Goal: Task Accomplishment & Management: Use online tool/utility

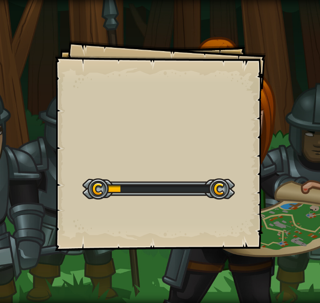
click at [176, 127] on div "Goals Start Level Error loading from server. Try refreshing the page. You'll ne…" at bounding box center [160, 145] width 211 height 211
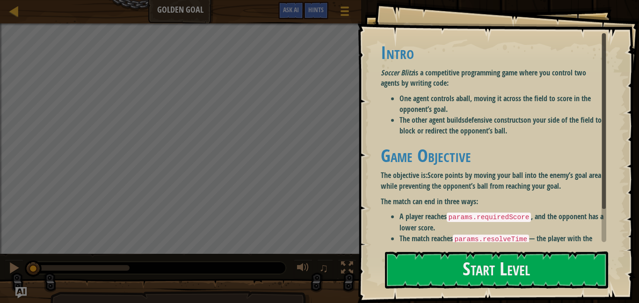
click at [319, 8] on div "Goals Intro Soccer Blitz is a competitive programming game where you control tw…" at bounding box center [498, 151] width 282 height 303
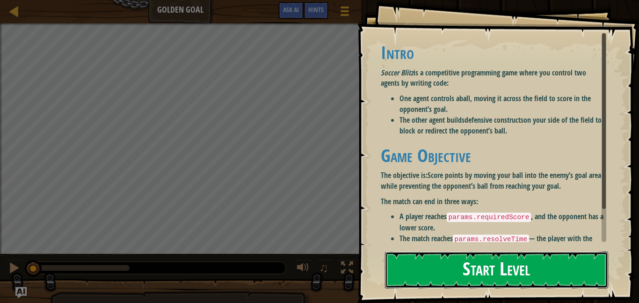
click at [319, 284] on button "Start Level" at bounding box center [496, 269] width 223 height 37
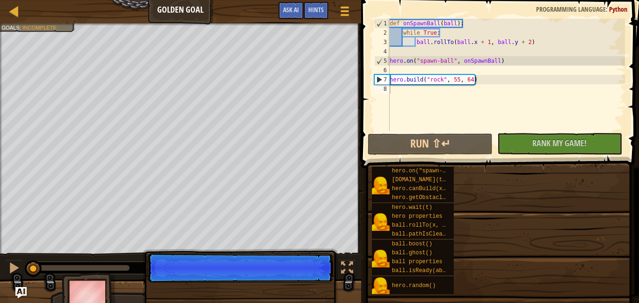
click at [319, 255] on div "hero.on("spawn-ball", f) [DOMAIN_NAME](type, x, y) hero.canBuild(x, y) hero.get…" at bounding box center [501, 230] width 261 height 128
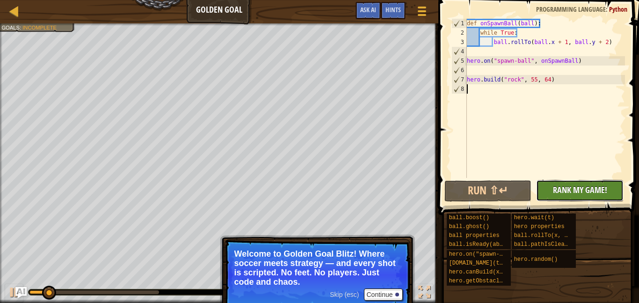
click at [319, 192] on button "No New Code to Rank Rank My Game! Submitting... Submitted for Ranking Failed to…" at bounding box center [579, 191] width 87 height 22
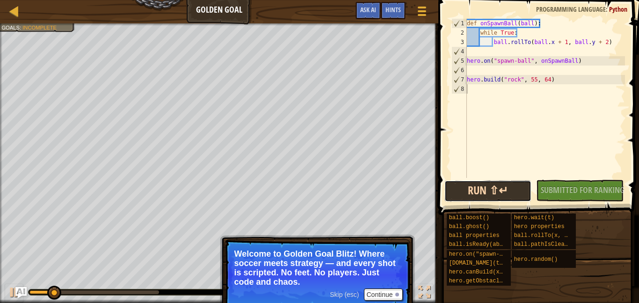
click at [319, 189] on button "Run ⇧↵" at bounding box center [487, 191] width 87 height 22
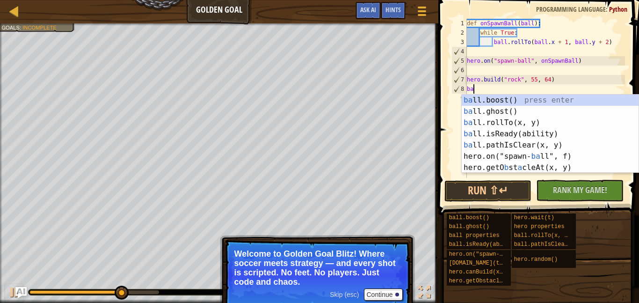
scroll to position [4, 0]
click at [319, 131] on div "ba ll.boost() press enter ba ll.ghost() press enter ba ll.rollTo(x, y) press en…" at bounding box center [550, 145] width 177 height 101
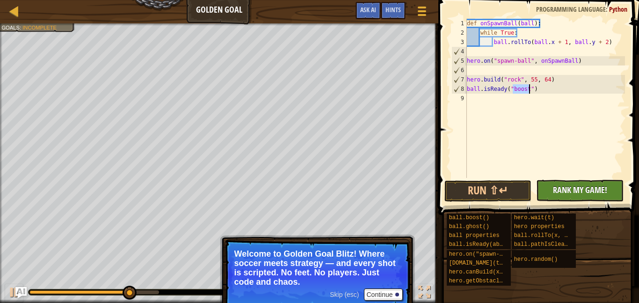
type textarea "ball.isReady("boost")"
click at [319, 187] on span "Rank My Game!" at bounding box center [580, 190] width 54 height 12
click at [319, 188] on button "Run ⇧↵" at bounding box center [487, 191] width 87 height 22
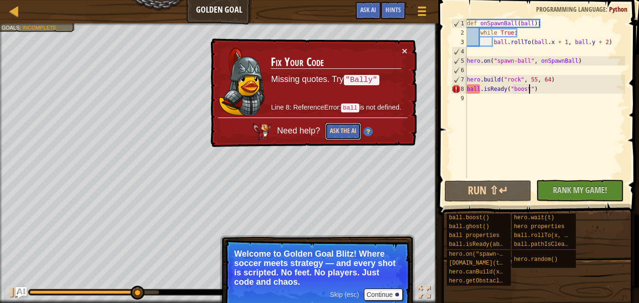
click at [319, 129] on button "Ask the AI" at bounding box center [343, 131] width 36 height 17
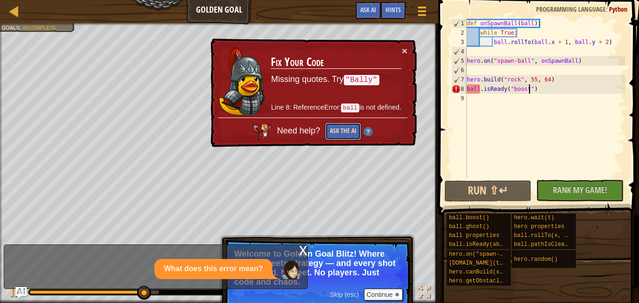
click at [319, 127] on button "Ask the AI" at bounding box center [343, 131] width 36 height 17
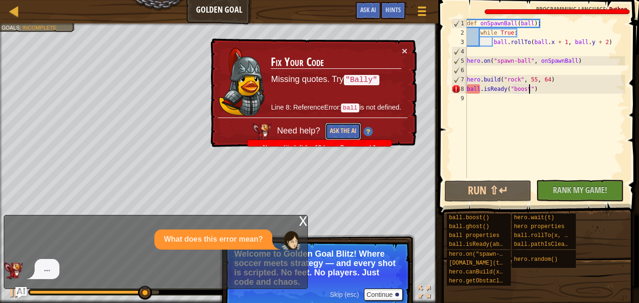
click at [319, 127] on button "Ask the AI" at bounding box center [343, 131] width 36 height 17
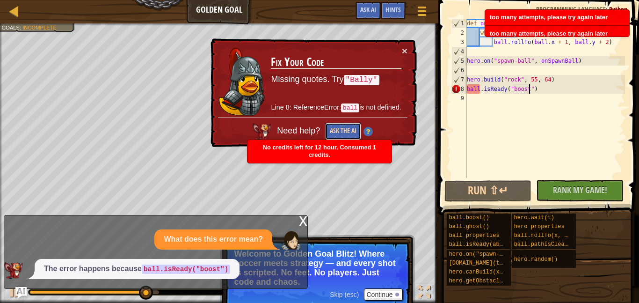
click at [319, 127] on button "Ask the AI" at bounding box center [343, 131] width 36 height 17
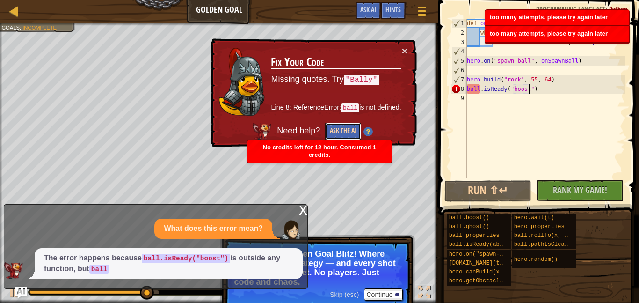
click at [319, 127] on button "Ask the AI" at bounding box center [343, 131] width 36 height 17
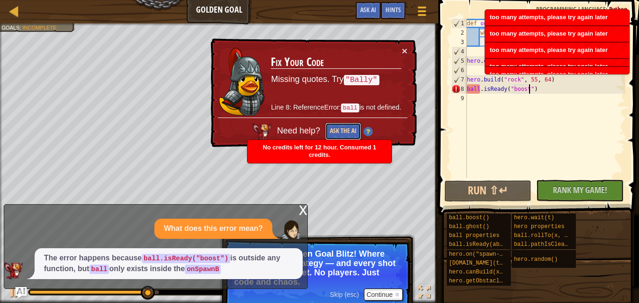
click at [319, 127] on button "Ask the AI" at bounding box center [343, 131] width 36 height 17
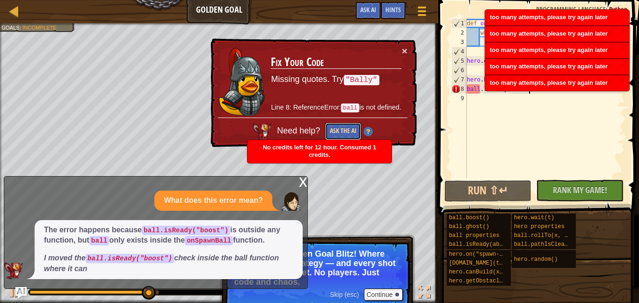
click at [319, 127] on button "Ask the AI" at bounding box center [343, 131] width 36 height 17
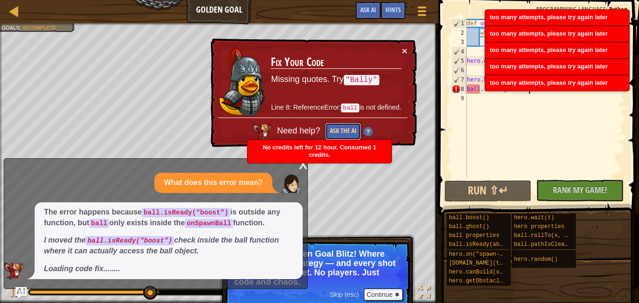
click at [319, 128] on button "Ask the AI" at bounding box center [343, 131] width 36 height 17
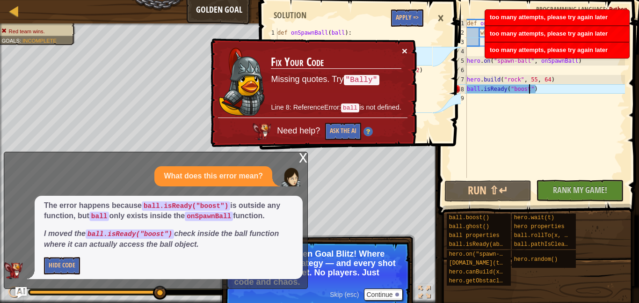
click at [319, 49] on button "×" at bounding box center [405, 51] width 6 height 10
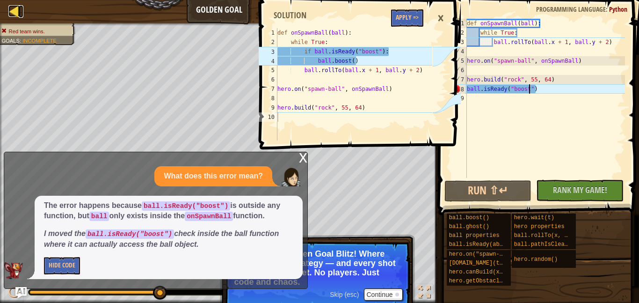
click at [12, 10] on div at bounding box center [14, 11] width 12 height 12
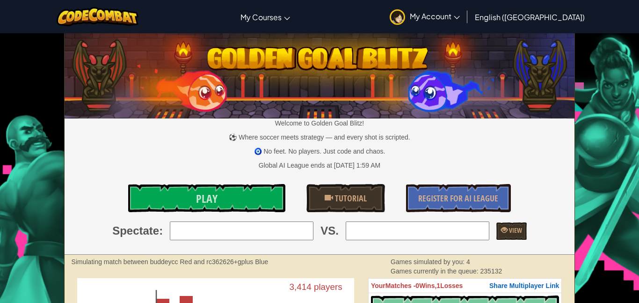
click at [319, 17] on img at bounding box center [397, 16] width 15 height 15
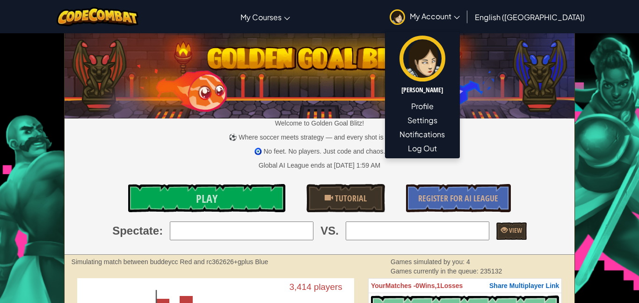
click at [319, 21] on link "My Account" at bounding box center [425, 16] width 80 height 29
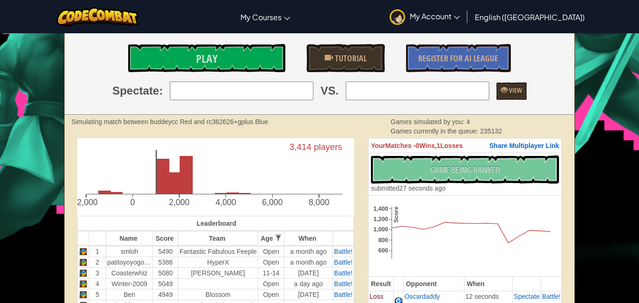
scroll to position [47, 0]
